Goal: Information Seeking & Learning: Learn about a topic

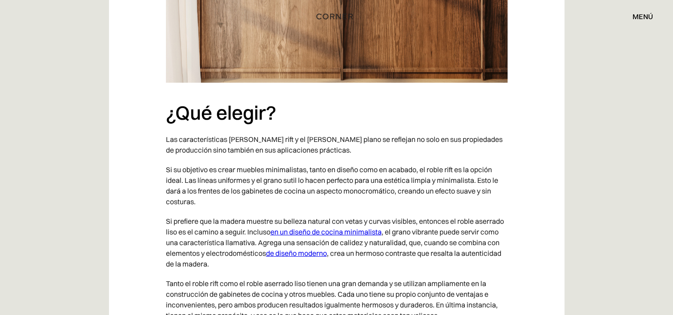
scroll to position [2765, 0]
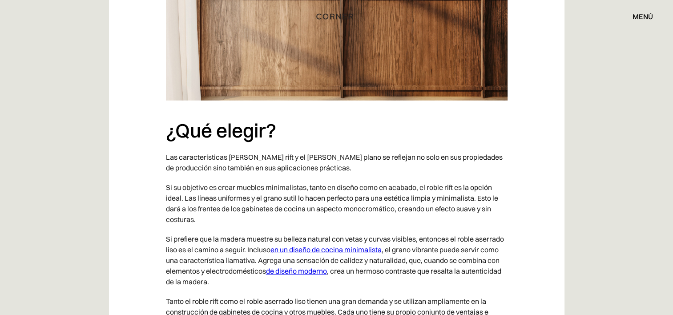
click at [310, 245] on link "en un diseño de cocina minimalista" at bounding box center [325, 249] width 111 height 9
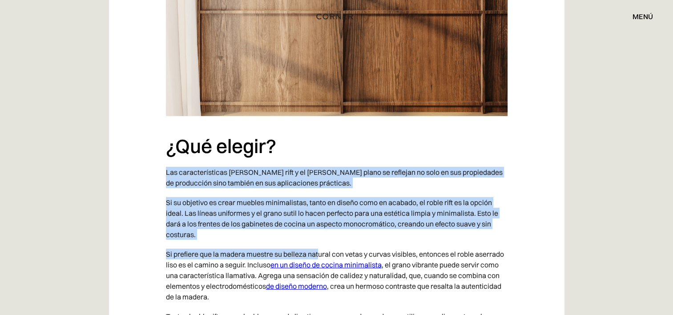
drag, startPoint x: 314, startPoint y: 57, endPoint x: 318, endPoint y: 178, distance: 121.5
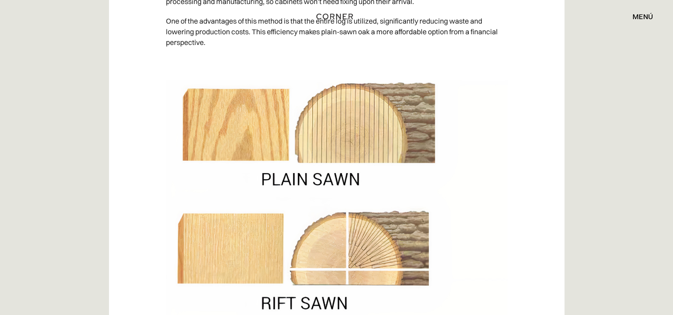
scroll to position [1834, 0]
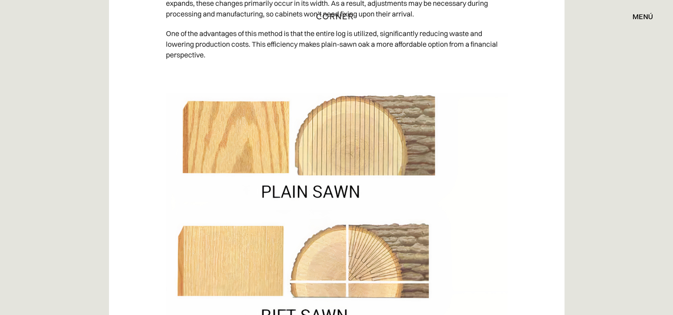
drag, startPoint x: 340, startPoint y: 117, endPoint x: 279, endPoint y: 132, distance: 63.1
click at [279, 132] on img at bounding box center [337, 213] width 342 height 240
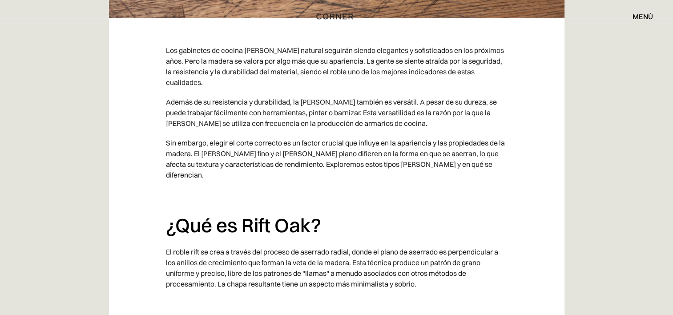
scroll to position [576, 0]
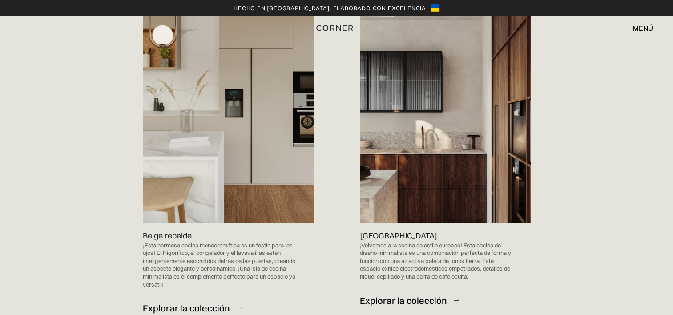
scroll to position [973, 0]
